Goal: Task Accomplishment & Management: Manage account settings

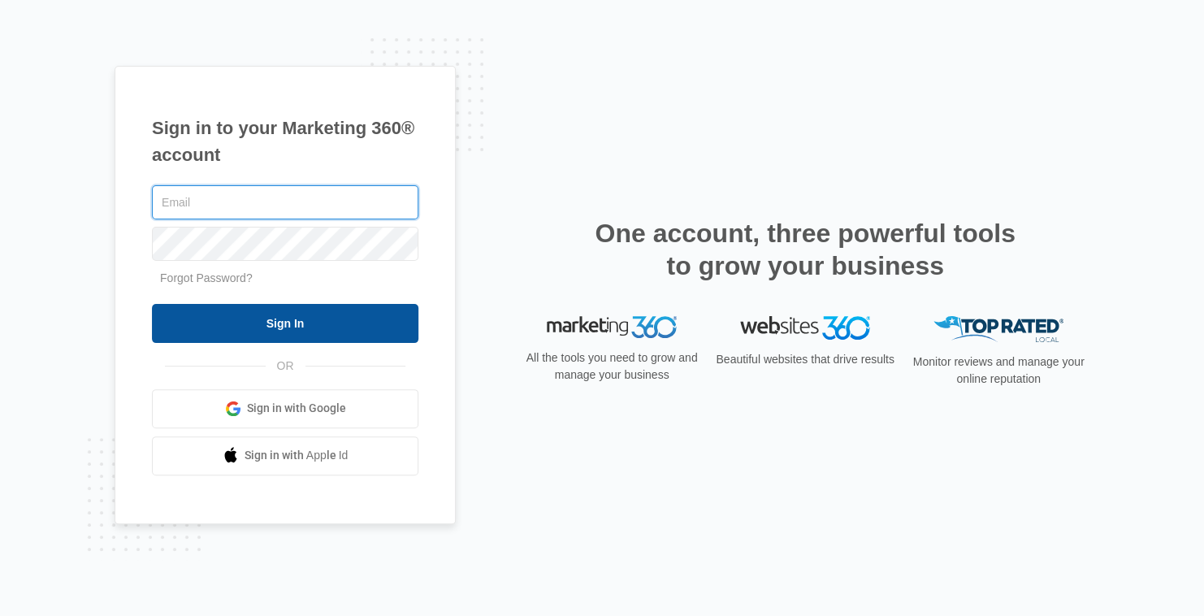
type input "[EMAIL_ADDRESS][DOMAIN_NAME]"
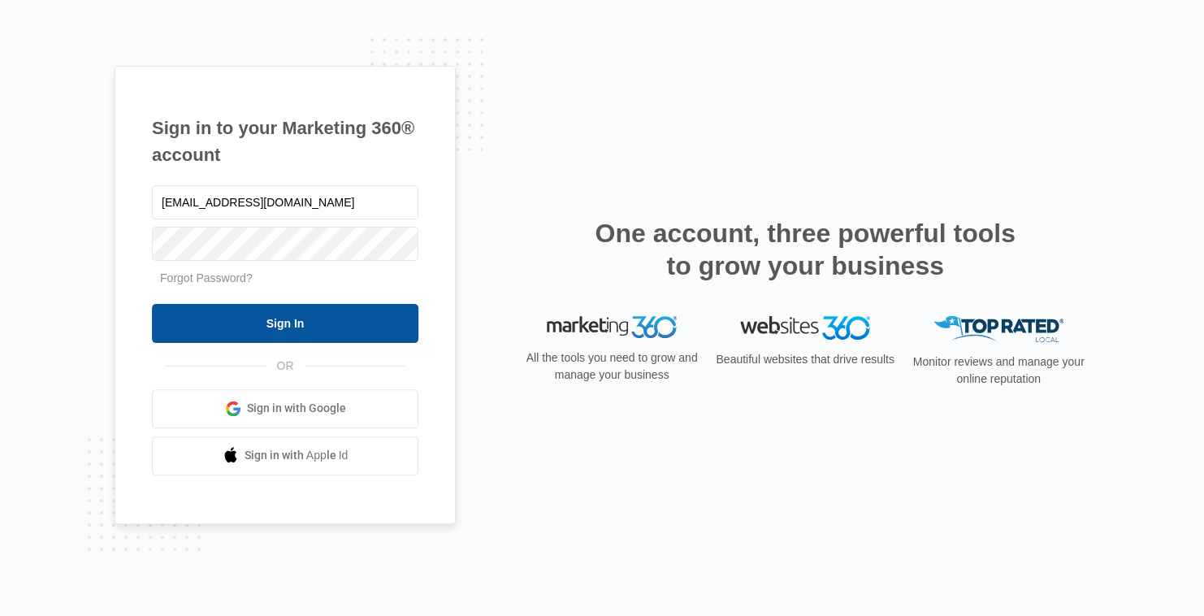
click at [326, 334] on input "Sign In" at bounding box center [285, 323] width 266 height 39
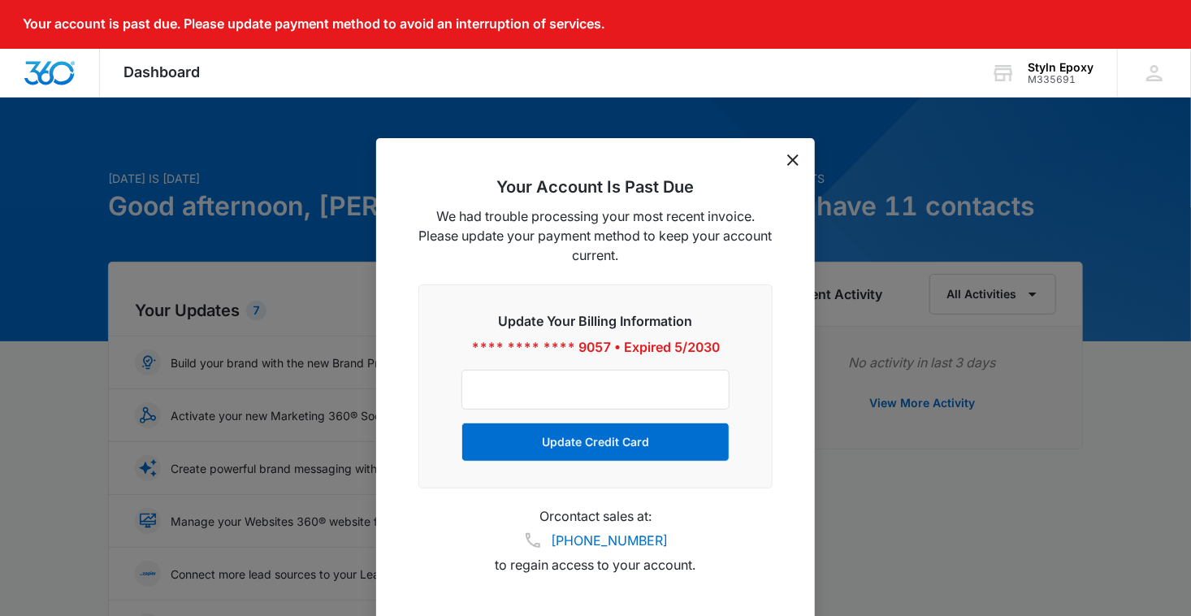
click at [791, 161] on icon "dismiss this dialog" at bounding box center [792, 159] width 11 height 11
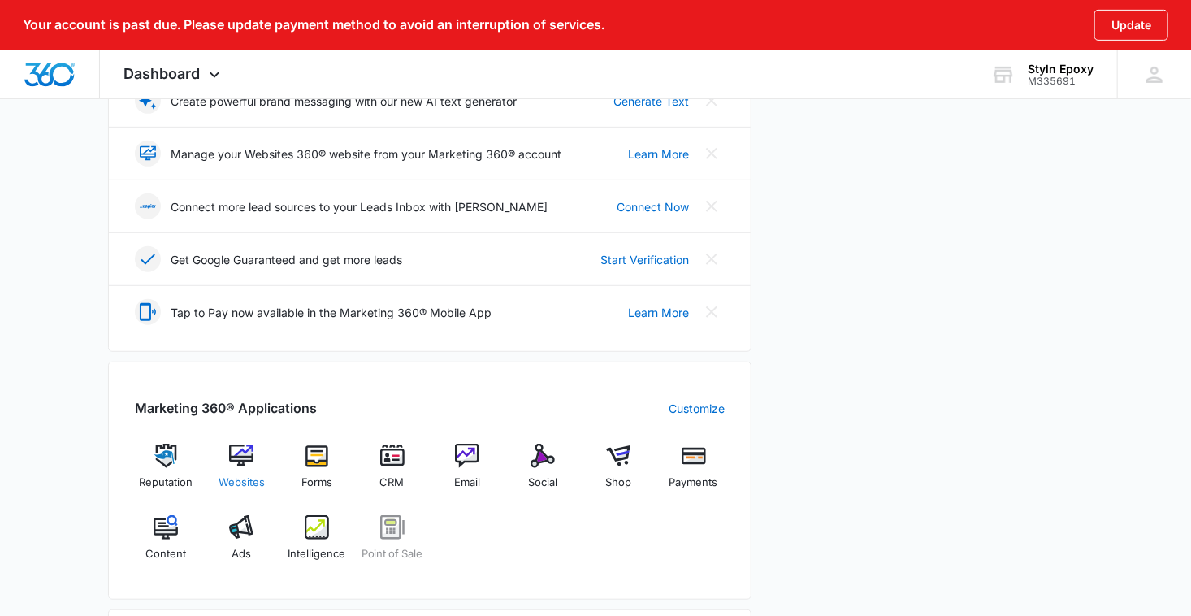
scroll to position [406, 0]
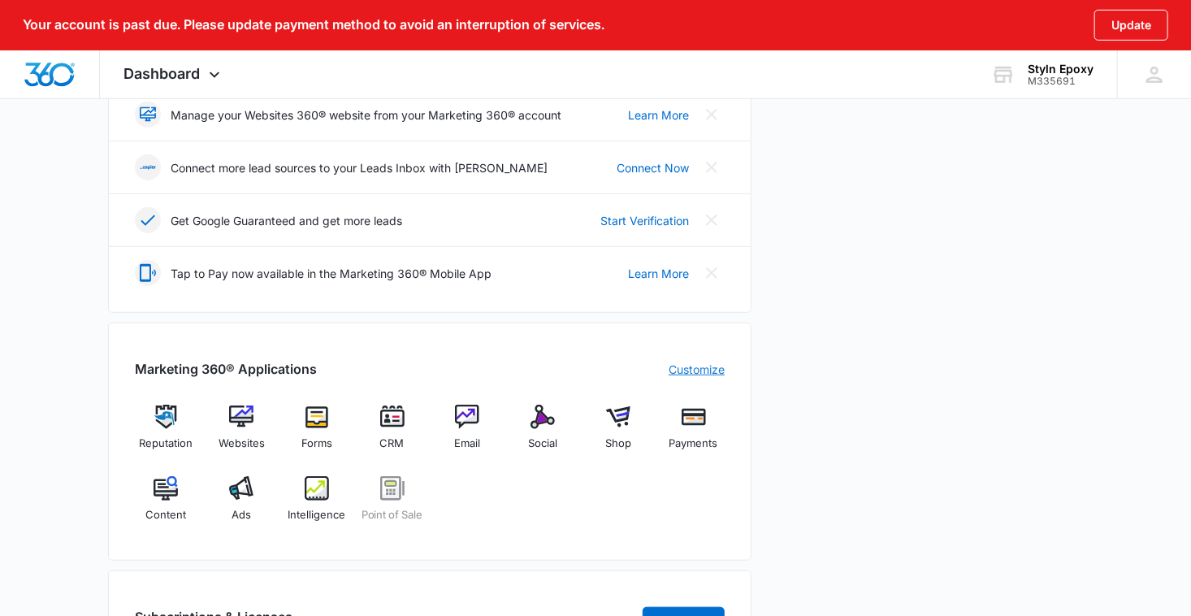
click at [687, 367] on link "Customize" at bounding box center [696, 369] width 56 height 17
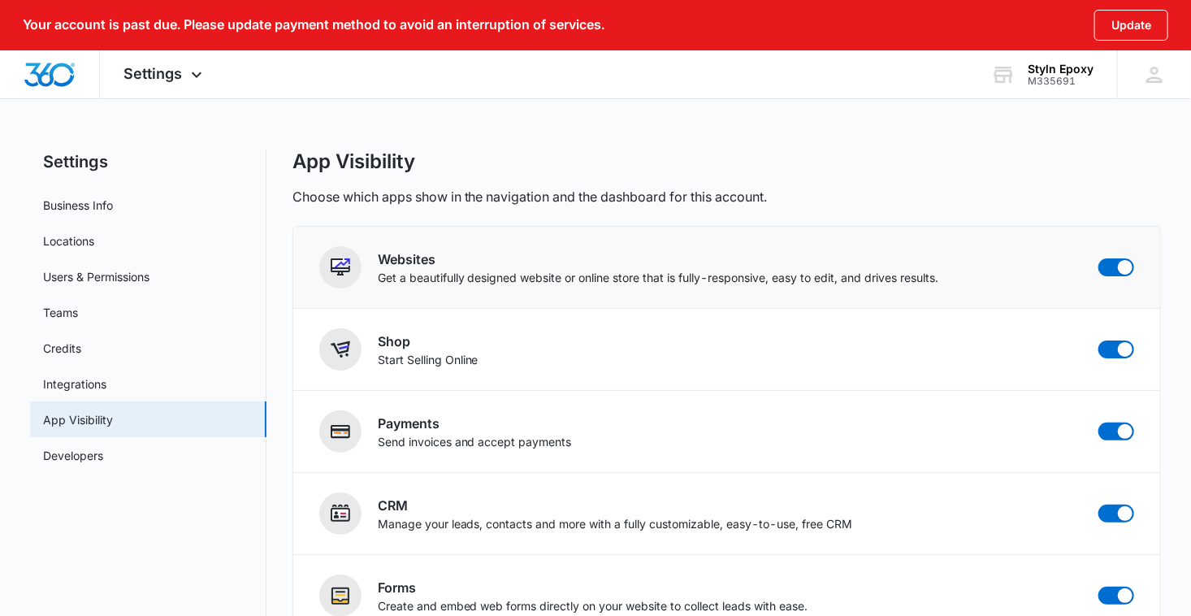
click at [387, 262] on h2 "Websites" at bounding box center [658, 258] width 561 height 19
click at [333, 266] on img at bounding box center [340, 266] width 19 height 19
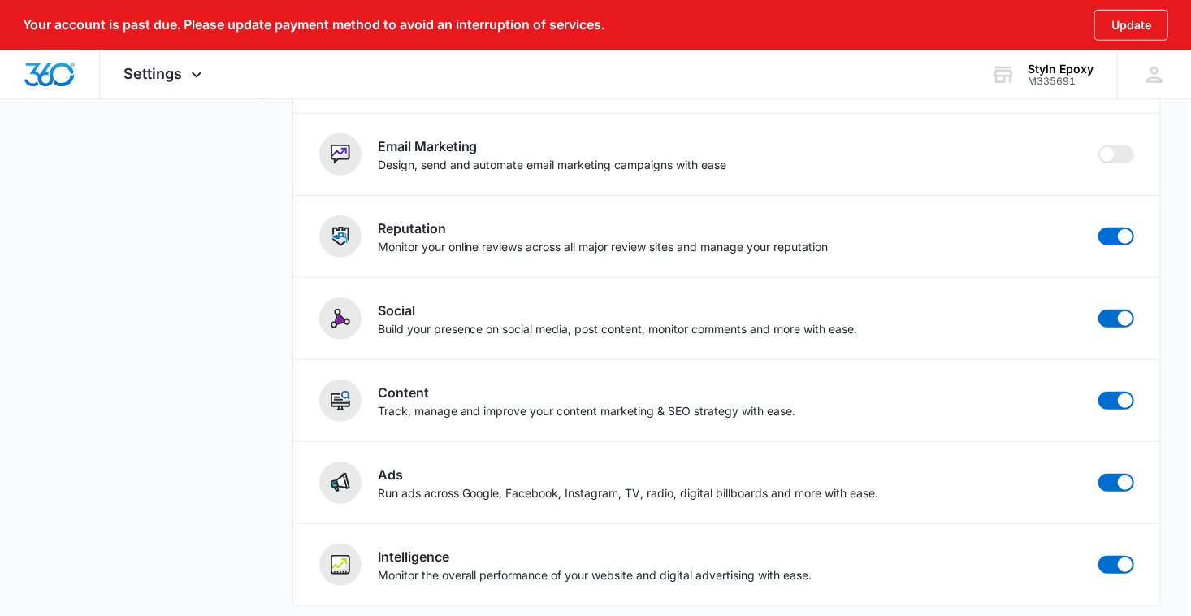
scroll to position [531, 0]
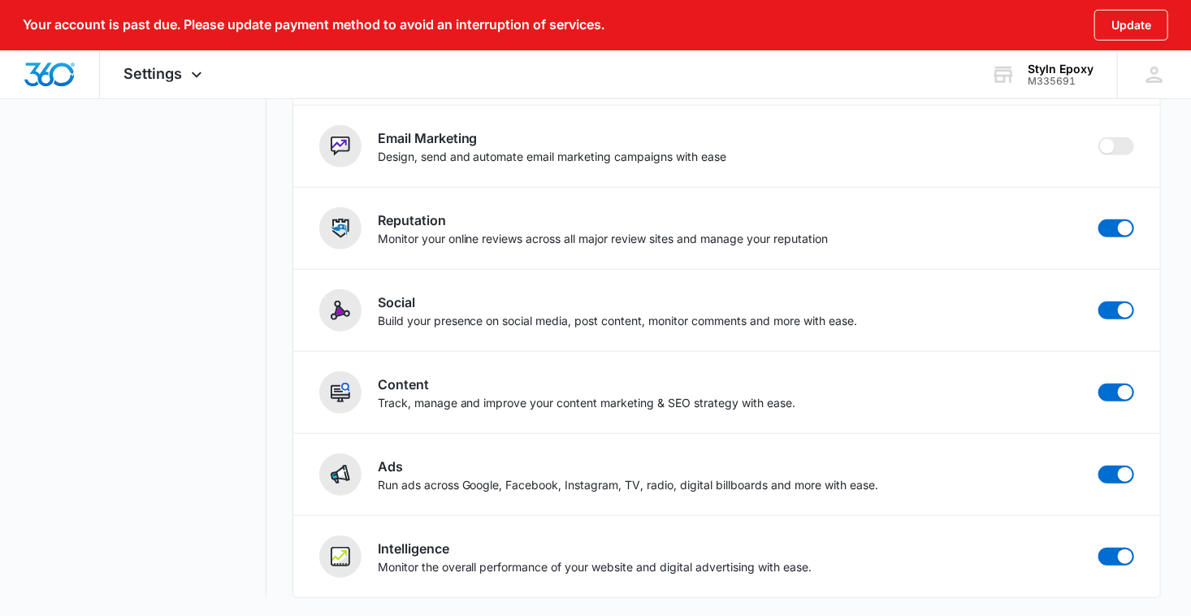
click at [273, 388] on div "Settings Business Info Locations Users & Permissions Teams Credits Integrations…" at bounding box center [595, 108] width 1131 height 980
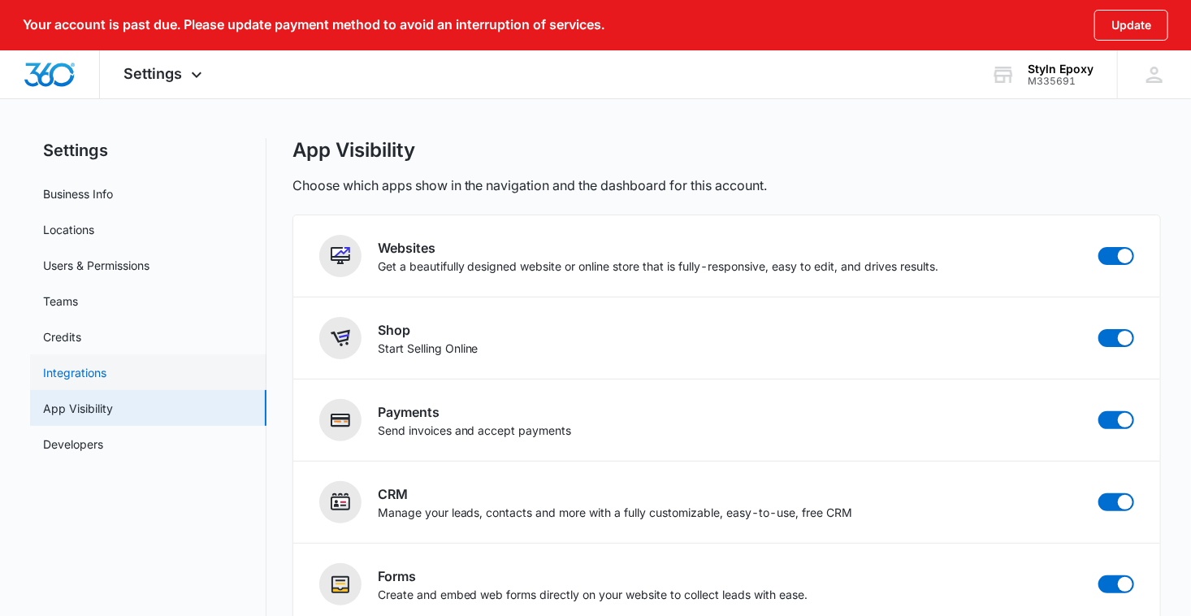
scroll to position [0, 0]
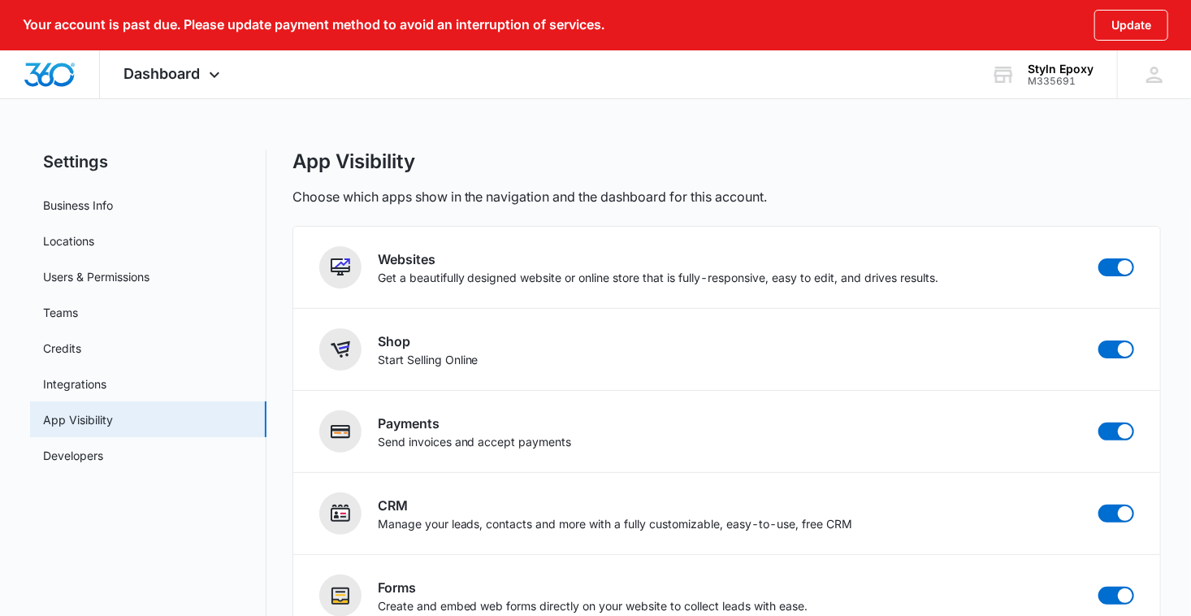
scroll to position [406, 0]
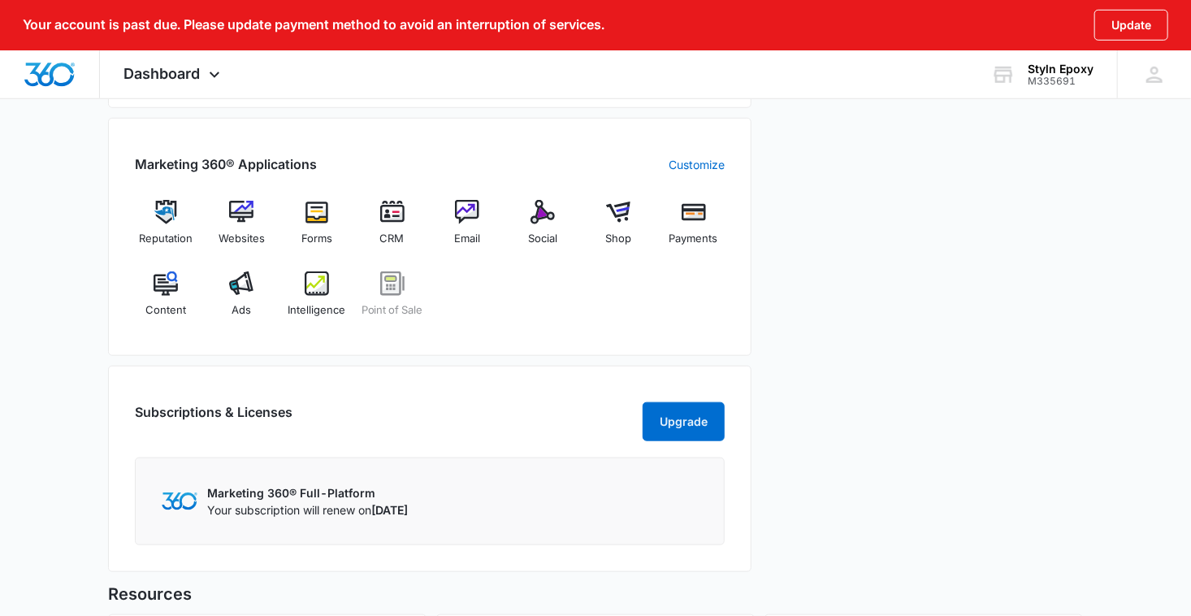
scroll to position [650, 0]
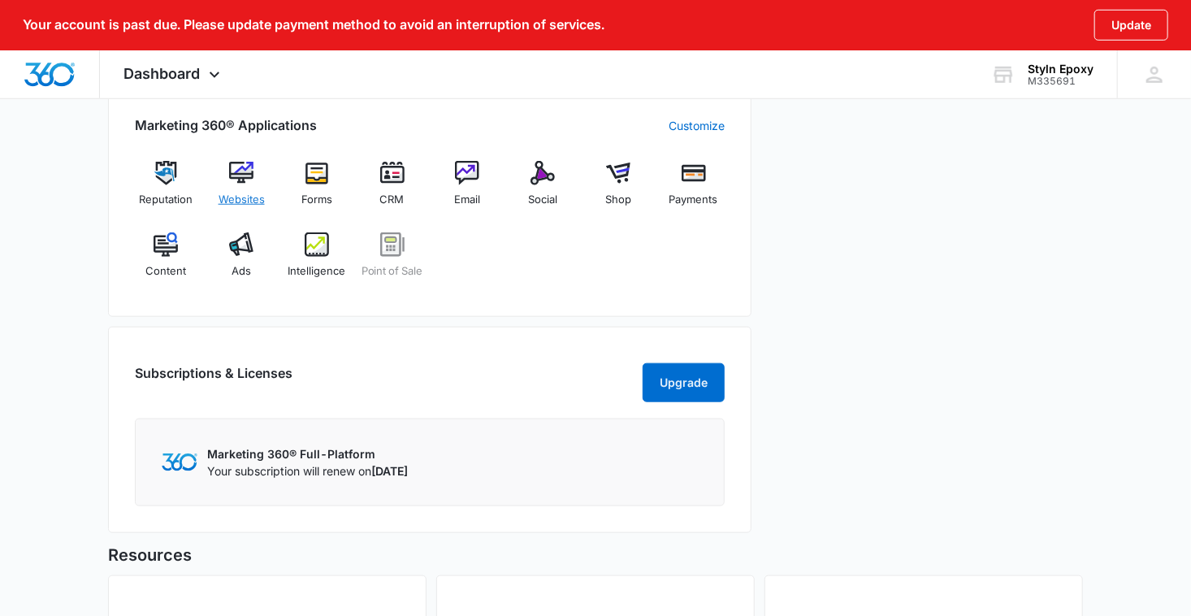
click at [244, 171] on img at bounding box center [241, 173] width 24 height 24
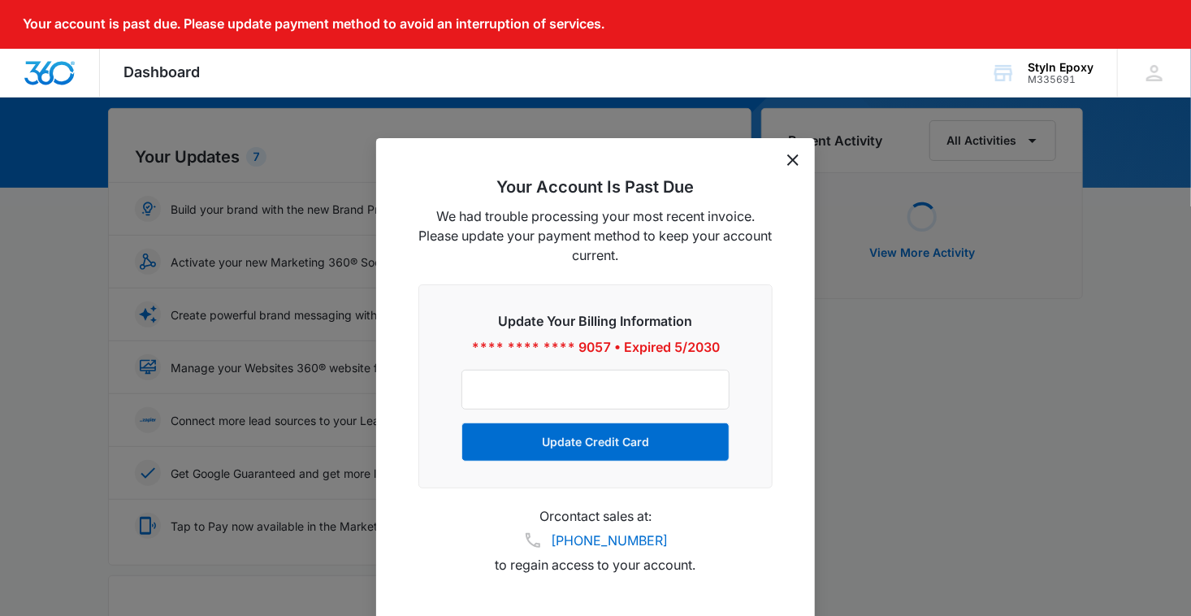
scroll to position [162, 0]
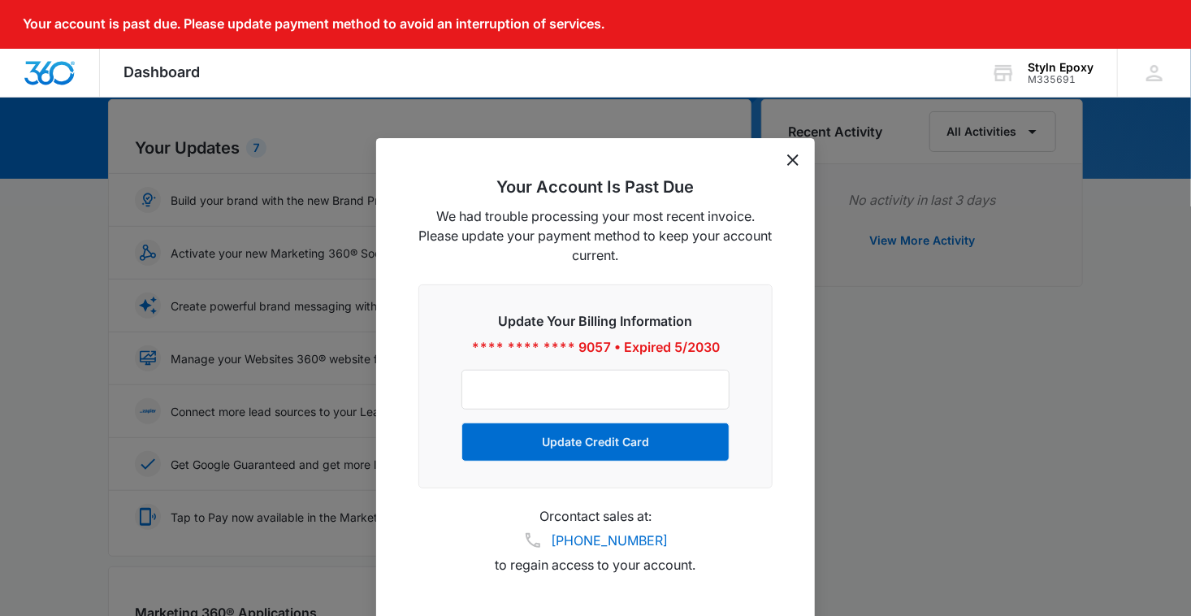
click at [795, 166] on div "Your Account Is Past Due We had trouble processing your most recent invoice. Pl…" at bounding box center [595, 381] width 439 height 487
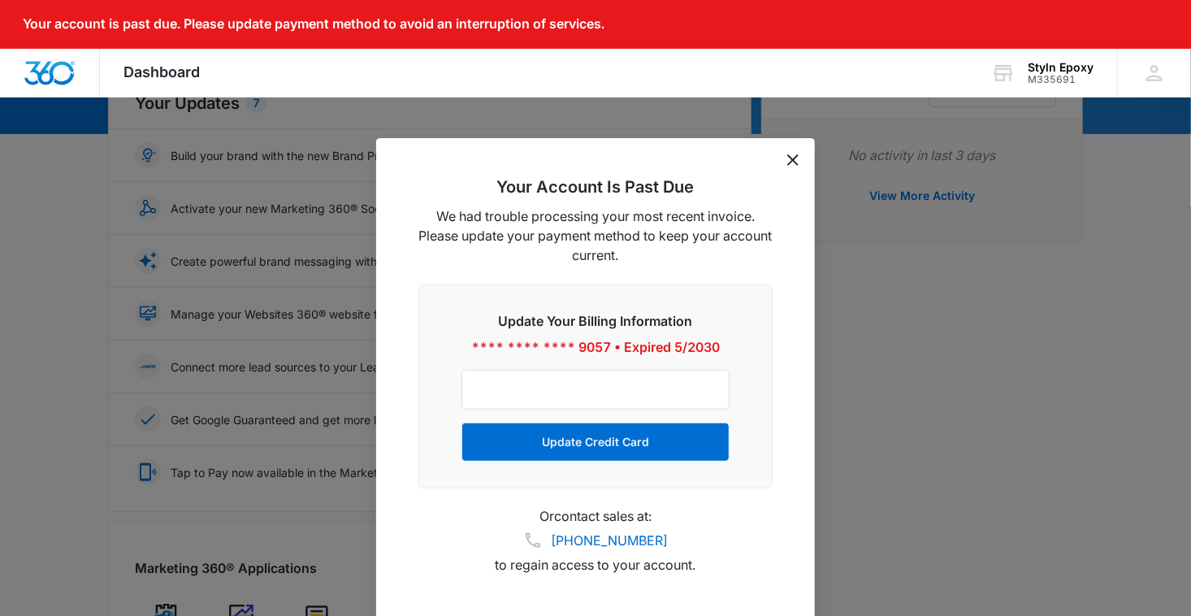
scroll to position [244, 0]
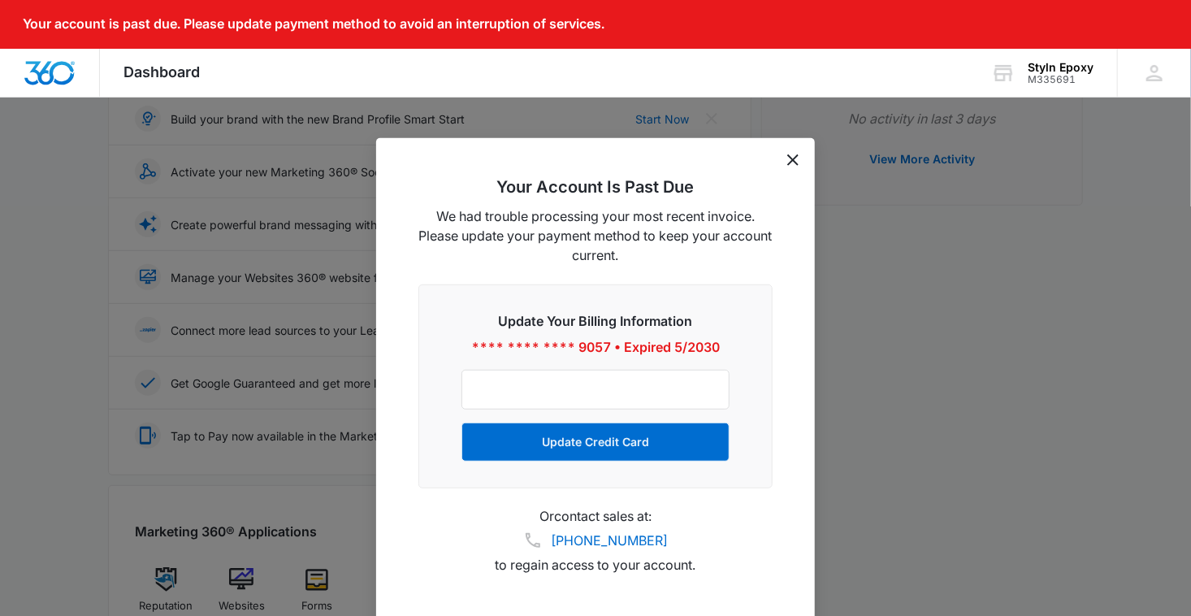
click at [793, 162] on icon "dismiss this dialog" at bounding box center [792, 159] width 11 height 11
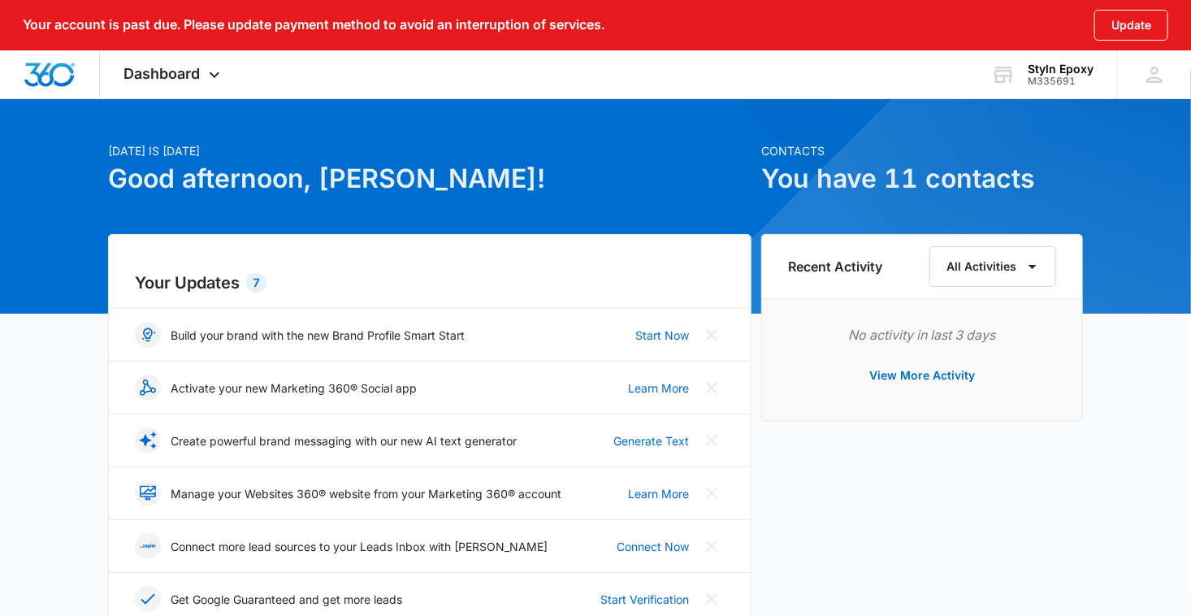
scroll to position [0, 0]
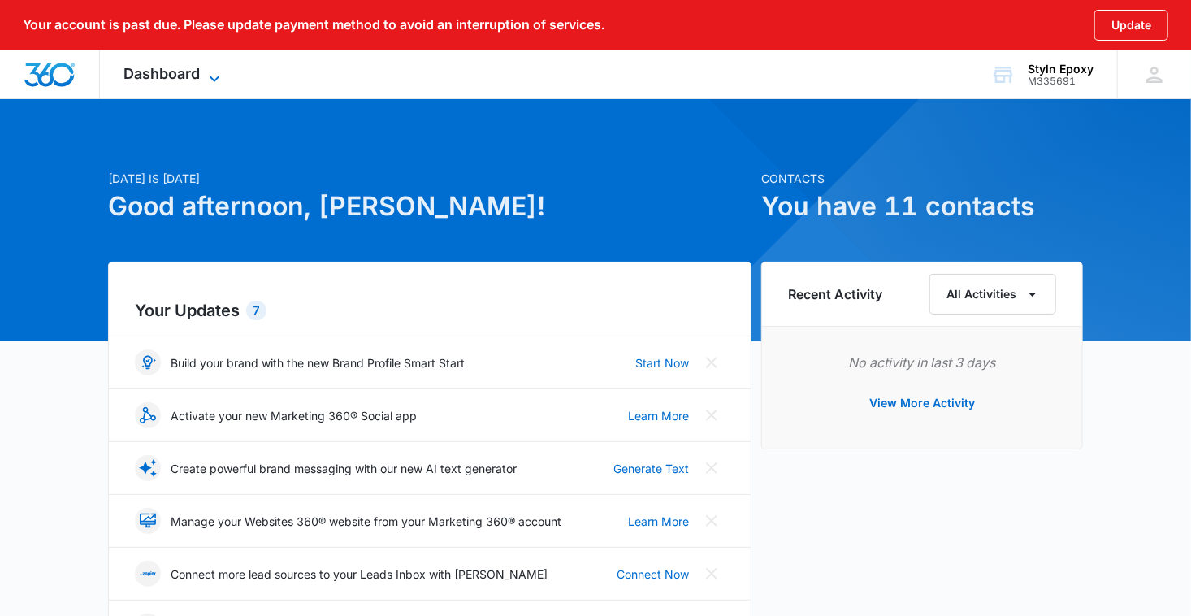
click at [218, 79] on icon at bounding box center [214, 78] width 19 height 19
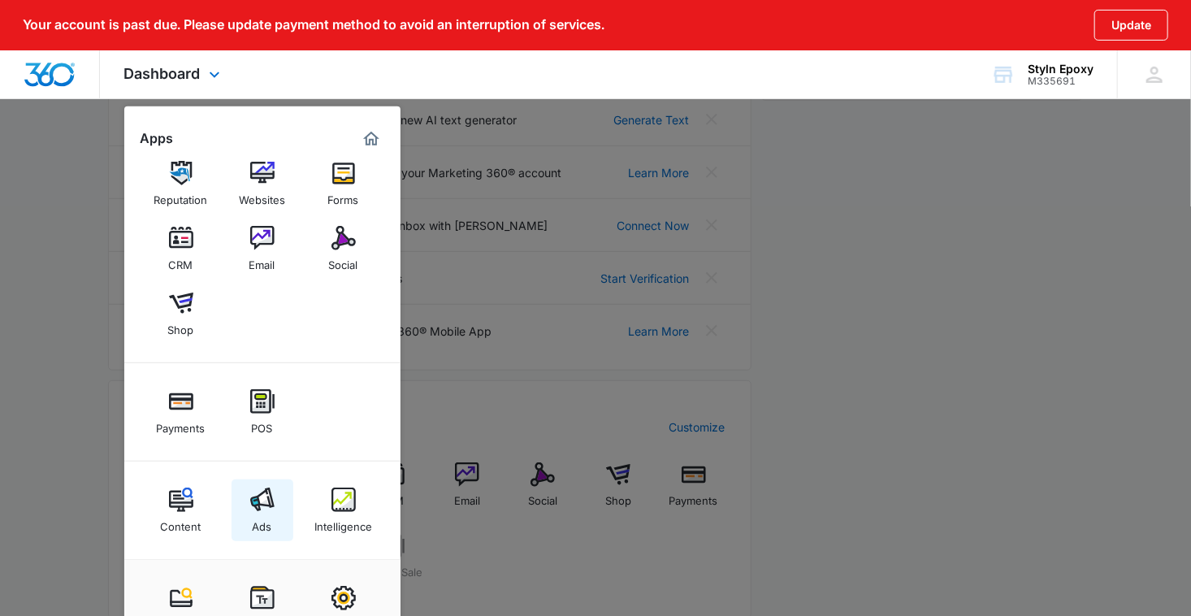
scroll to position [406, 0]
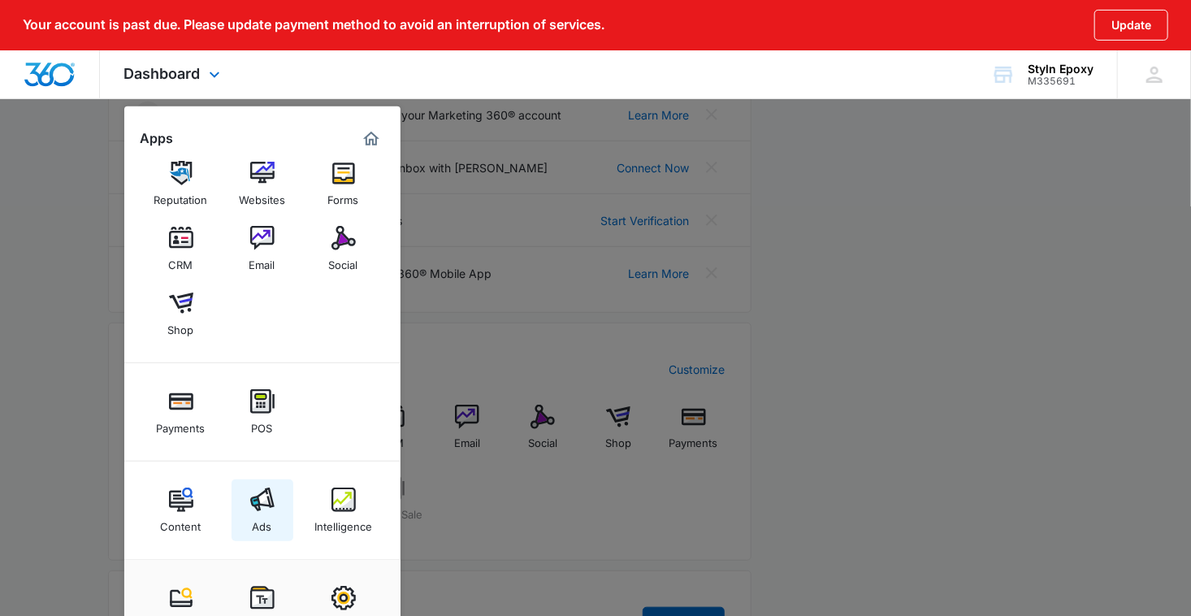
click at [267, 505] on img at bounding box center [262, 499] width 24 height 24
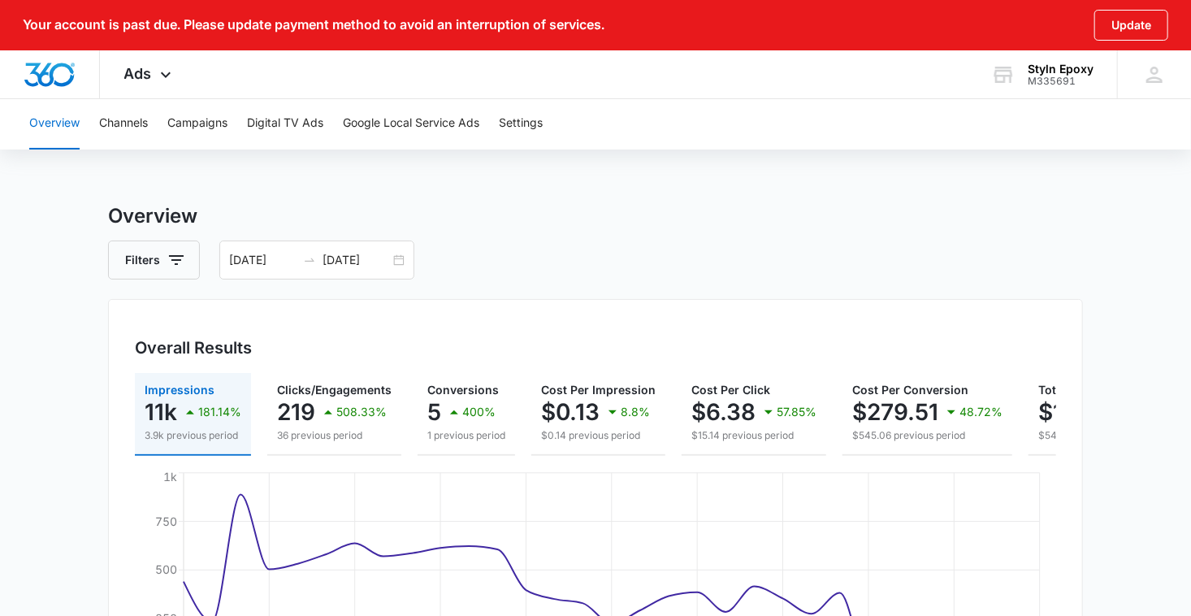
click at [360, 322] on div "Overall Results Impressions 11k 181.14% 3.9k previous period Clicks/Engagements…" at bounding box center [595, 519] width 975 height 440
